Goal: Information Seeking & Learning: Learn about a topic

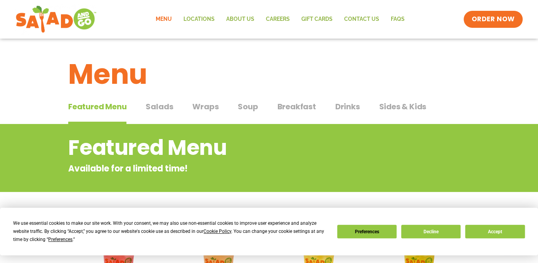
click at [209, 108] on span "Wraps" at bounding box center [205, 107] width 26 height 12
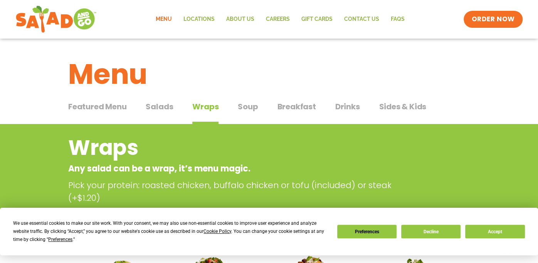
click at [515, 238] on div "We use essential cookies to make our site work. With your consent, we may also …" at bounding box center [269, 231] width 512 height 24
click at [481, 226] on button "Accept" at bounding box center [494, 230] width 59 height 13
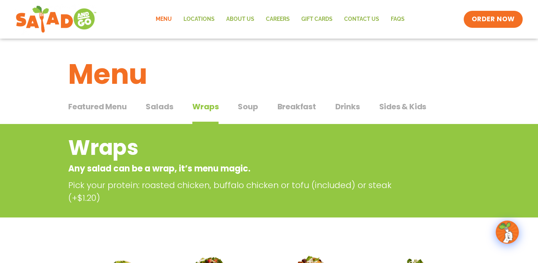
click at [295, 105] on span "Breakfast" at bounding box center [296, 107] width 39 height 12
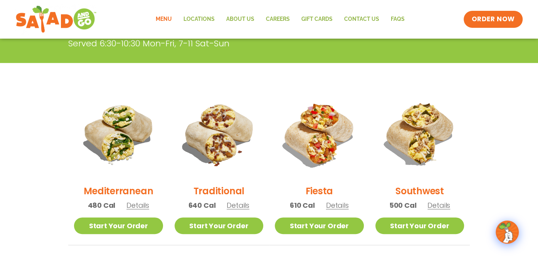
scroll to position [115, 0]
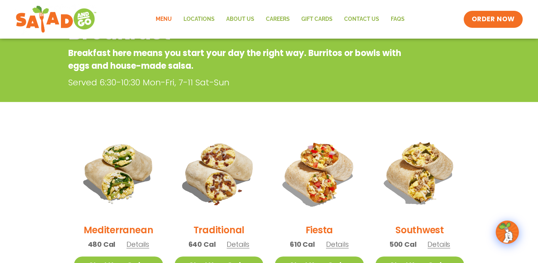
click at [163, 17] on link "Menu" at bounding box center [164, 19] width 28 height 18
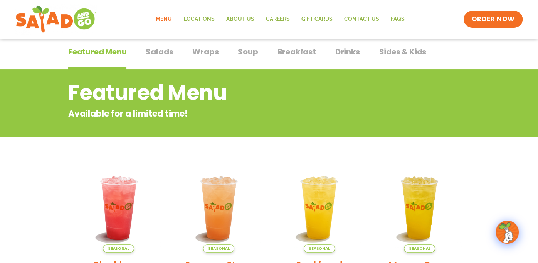
scroll to position [43, 0]
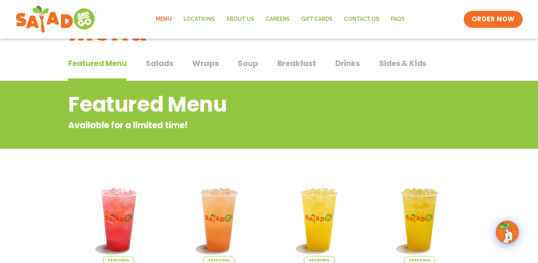
click at [213, 64] on span "Wraps" at bounding box center [205, 63] width 26 height 12
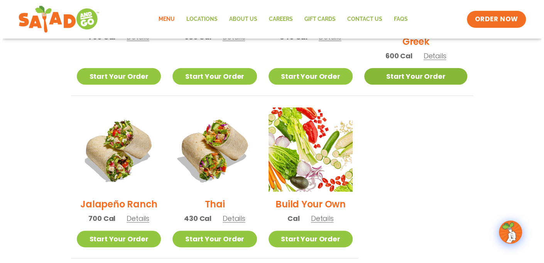
scroll to position [506, 0]
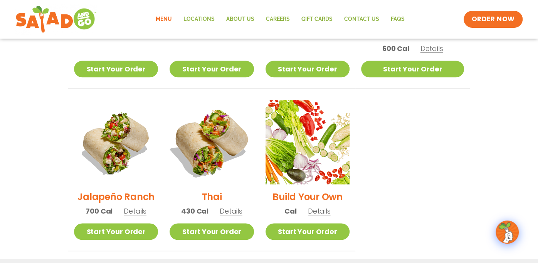
click at [217, 135] on img at bounding box center [211, 142] width 99 height 99
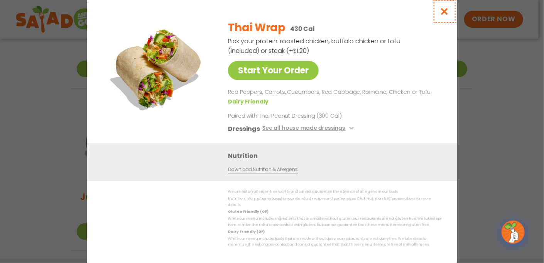
click at [442, 14] on icon "Close modal" at bounding box center [445, 11] width 10 height 8
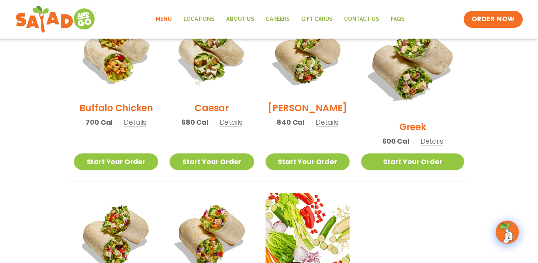
scroll to position [406, 0]
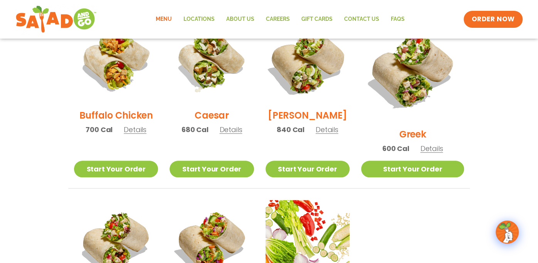
click at [316, 75] on img at bounding box center [307, 60] width 99 height 99
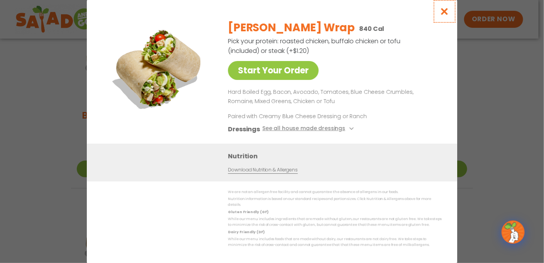
click at [446, 13] on icon "Close modal" at bounding box center [445, 11] width 10 height 8
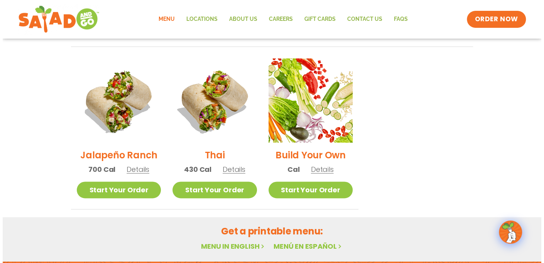
scroll to position [560, 0]
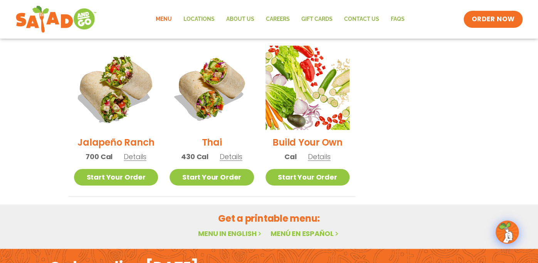
click at [141, 91] on img at bounding box center [116, 87] width 99 height 99
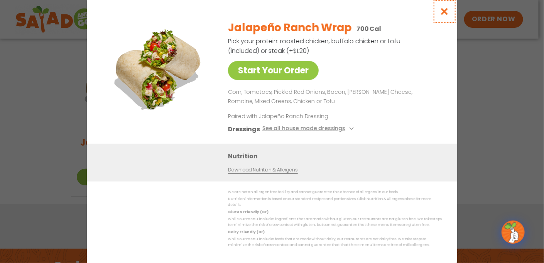
click at [440, 13] on icon "Close modal" at bounding box center [445, 11] width 10 height 8
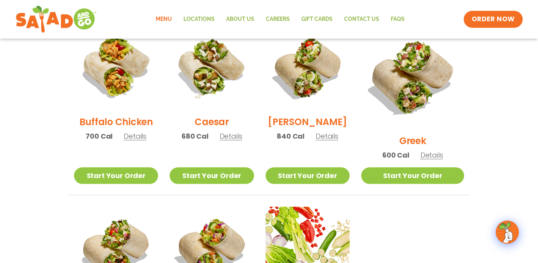
scroll to position [367, 0]
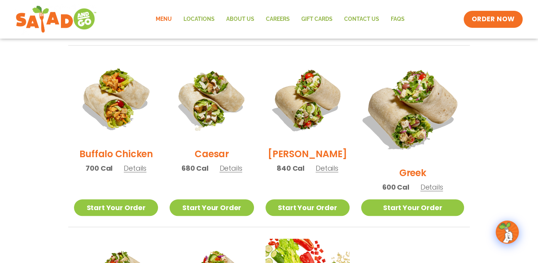
click at [431, 96] on img at bounding box center [412, 108] width 121 height 121
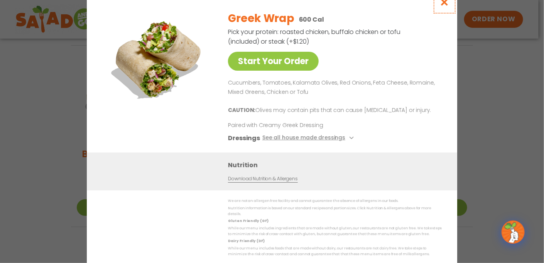
click at [444, 6] on icon "Close modal" at bounding box center [445, 2] width 10 height 8
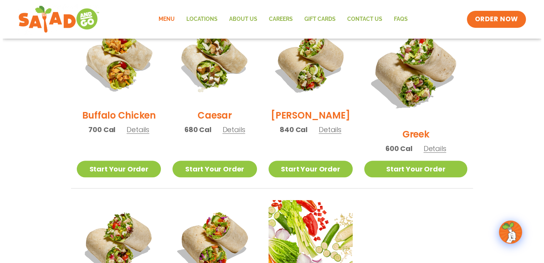
scroll to position [445, 0]
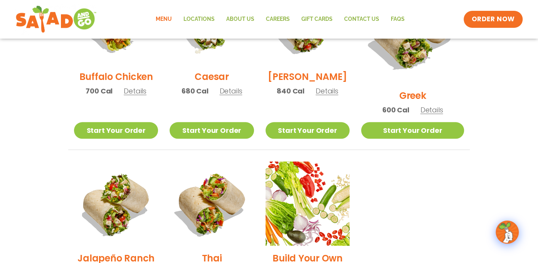
click at [222, 177] on img at bounding box center [212, 203] width 84 height 84
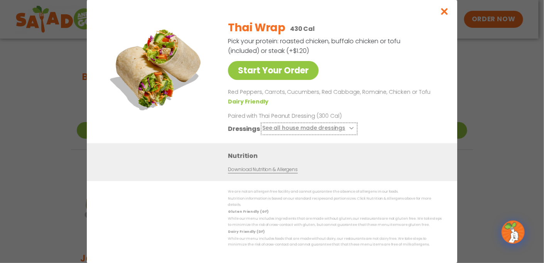
click at [303, 132] on button "See all house made dressings" at bounding box center [309, 129] width 94 height 10
